Goal: Transaction & Acquisition: Purchase product/service

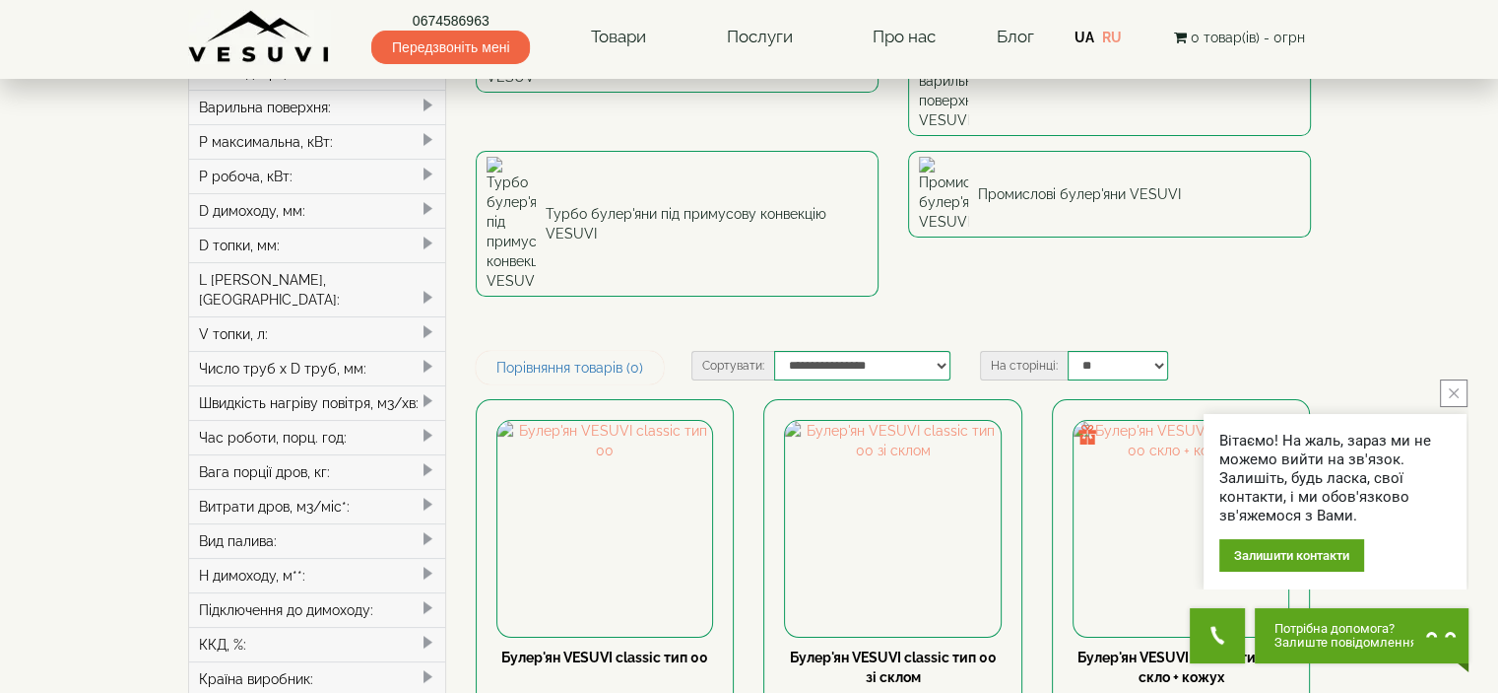
scroll to position [197, 0]
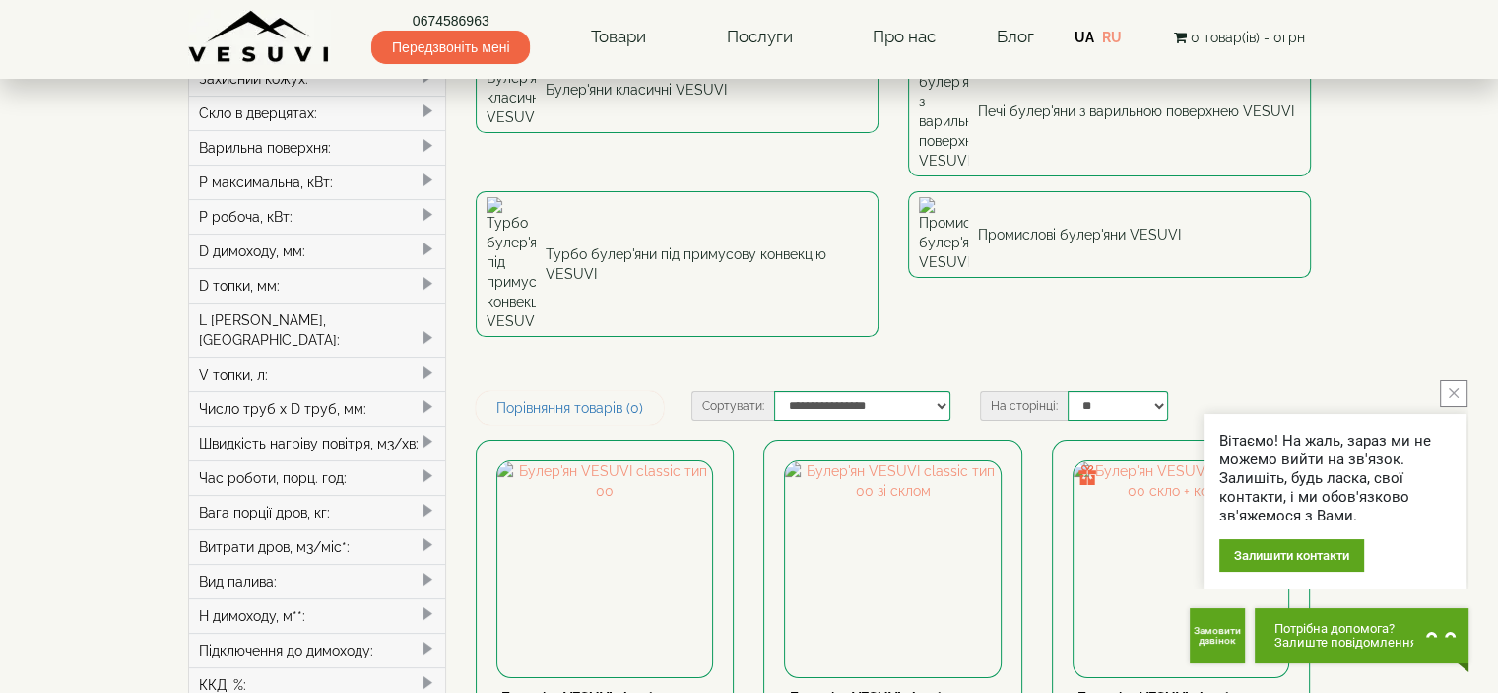
click at [1459, 384] on button "close button" at bounding box center [1454, 393] width 28 height 28
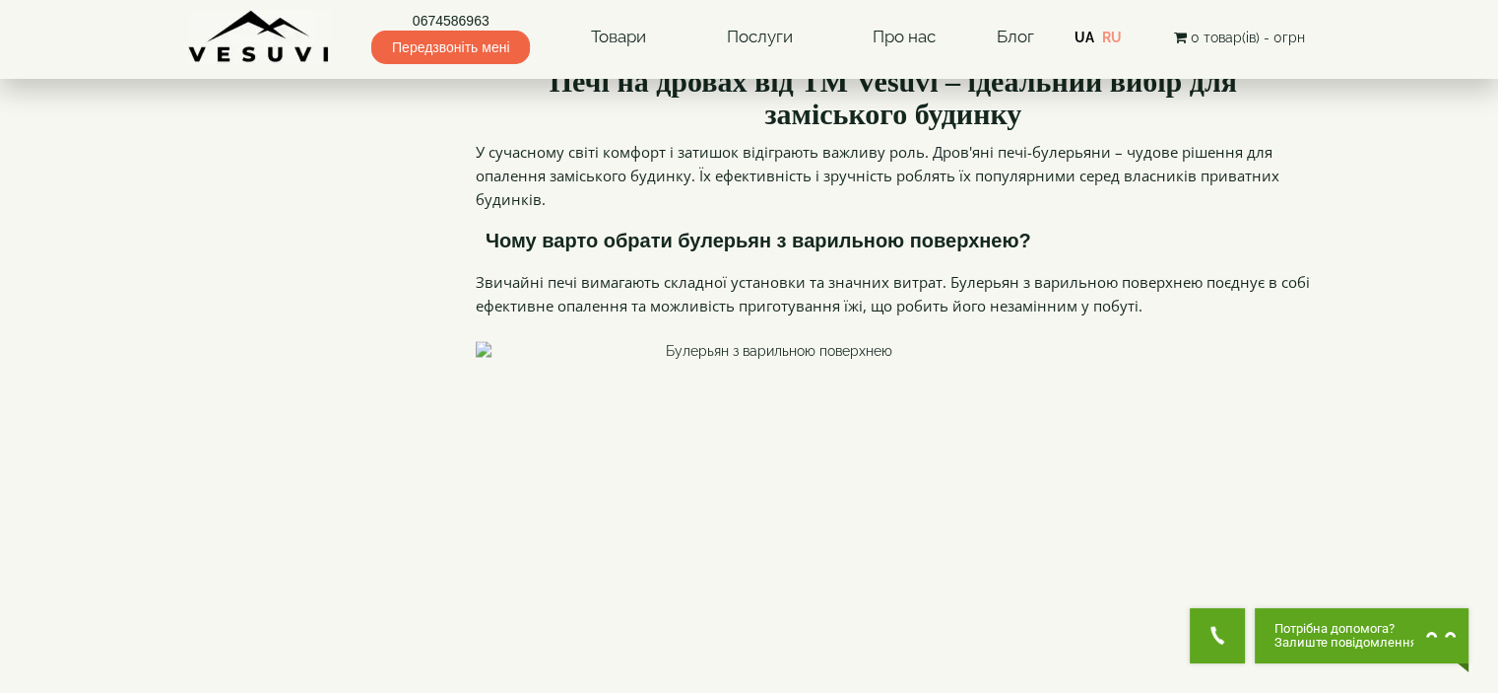
scroll to position [2955, 0]
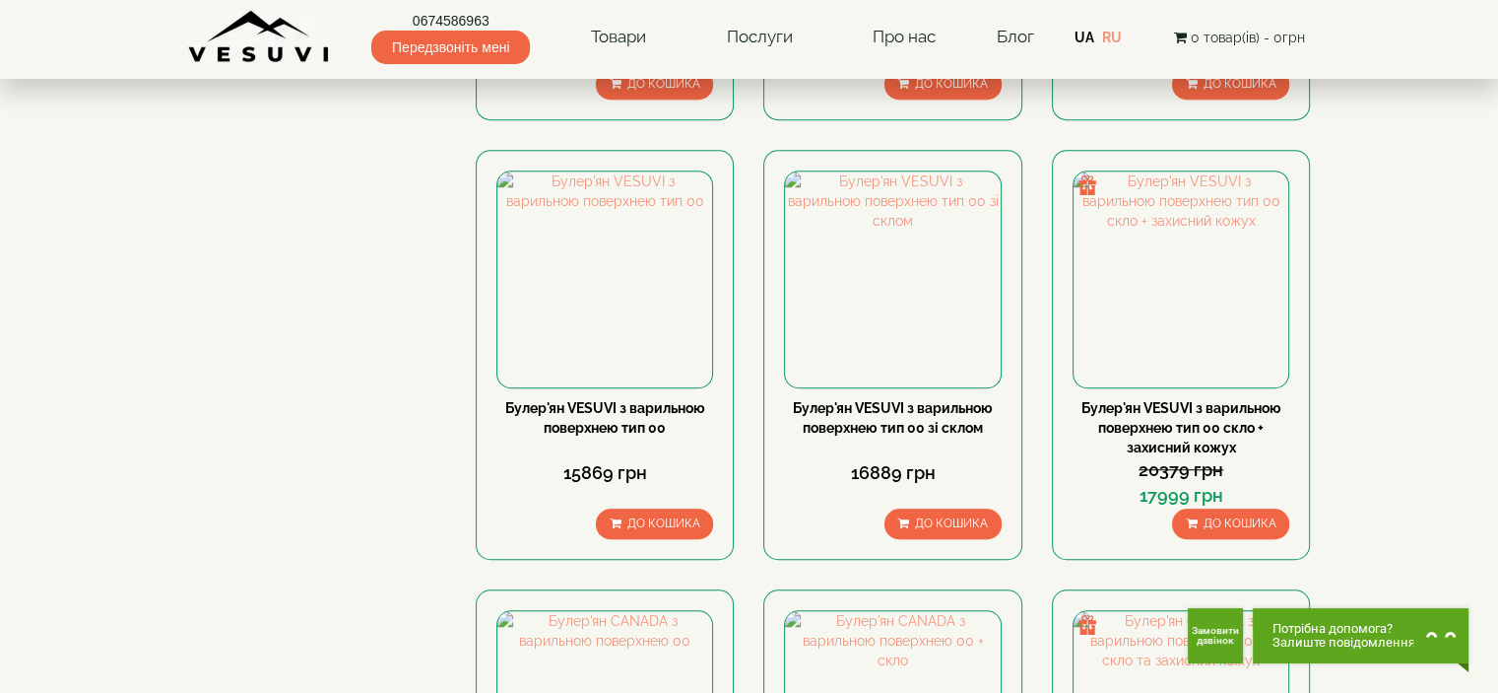
scroll to position [1379, 0]
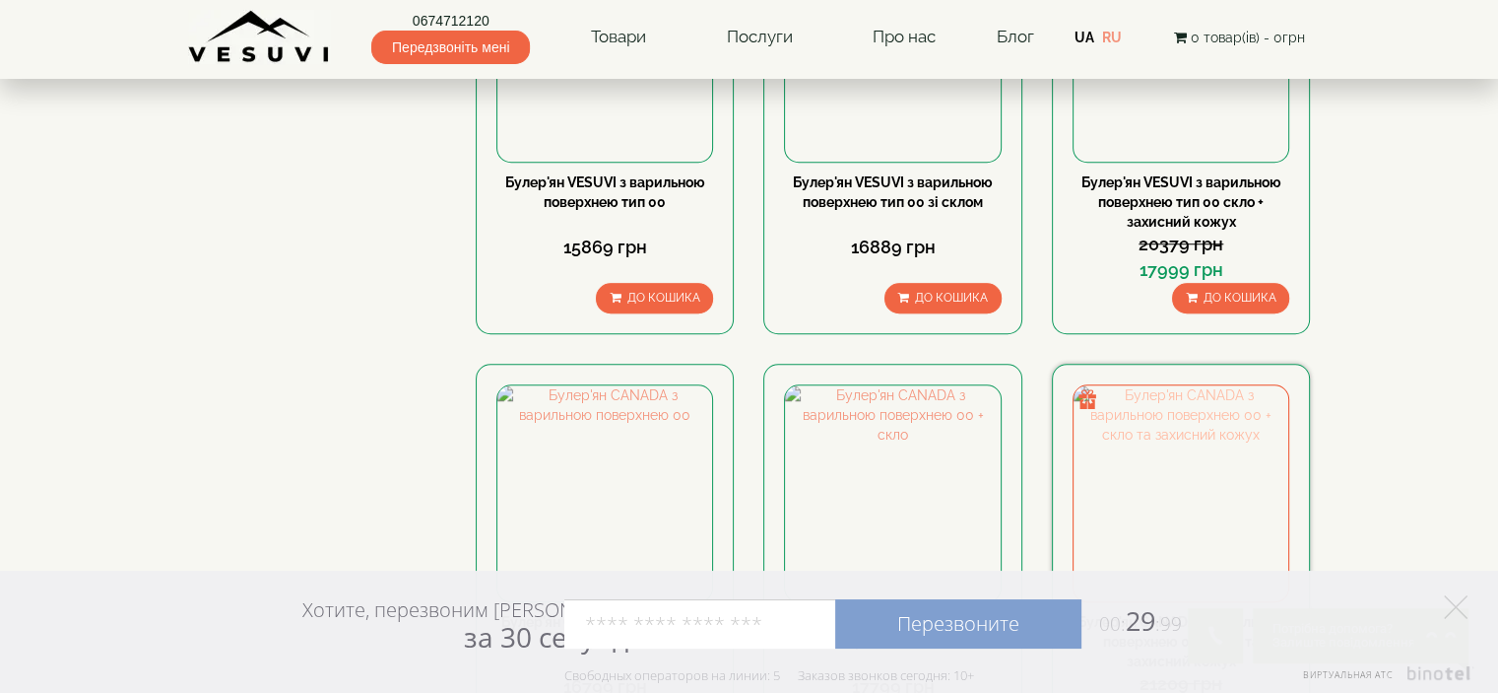
scroll to position [1970, 0]
